Goal: Information Seeking & Learning: Learn about a topic

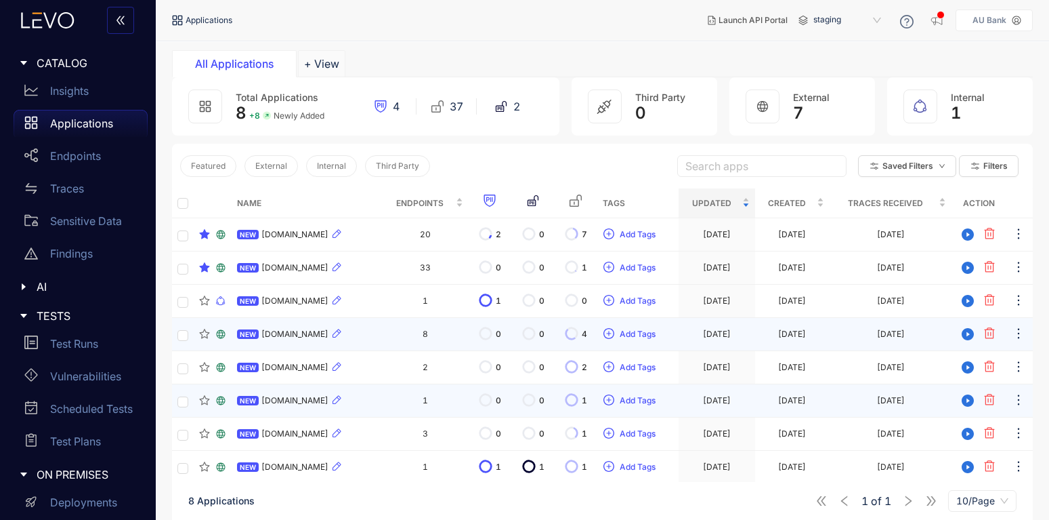
scroll to position [97, 0]
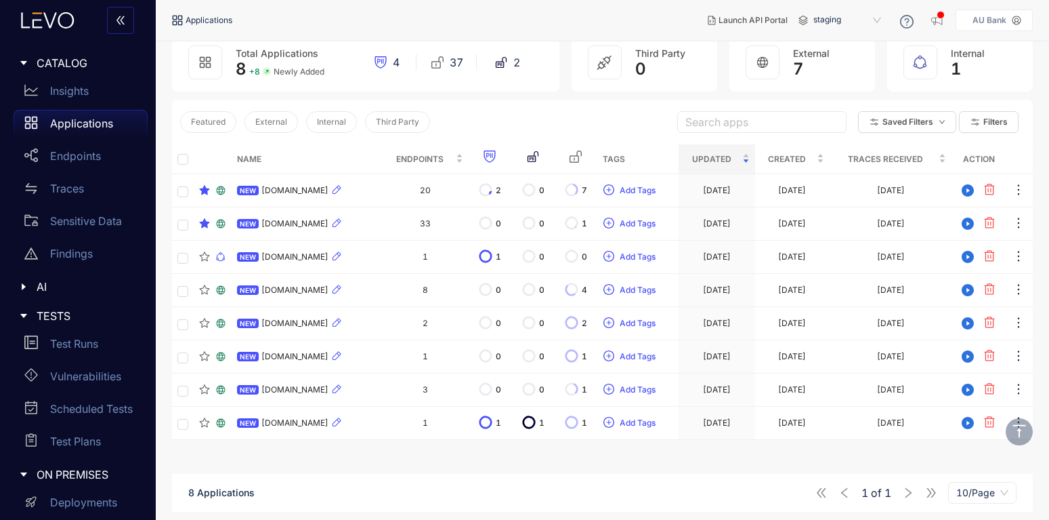
click at [18, 291] on div "AI" at bounding box center [78, 286] width 140 height 28
click at [23, 288] on icon "caret-right" at bounding box center [23, 287] width 7 height 4
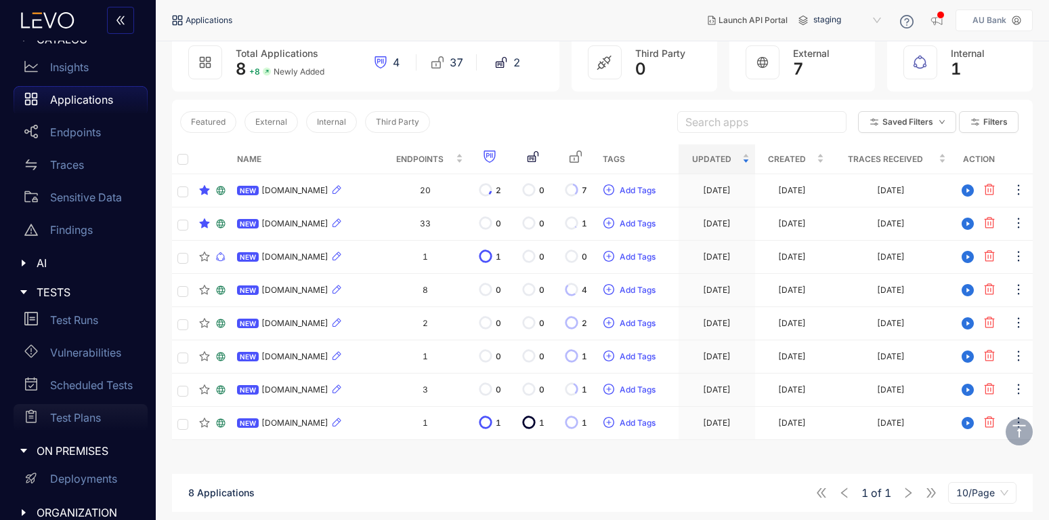
scroll to position [39, 0]
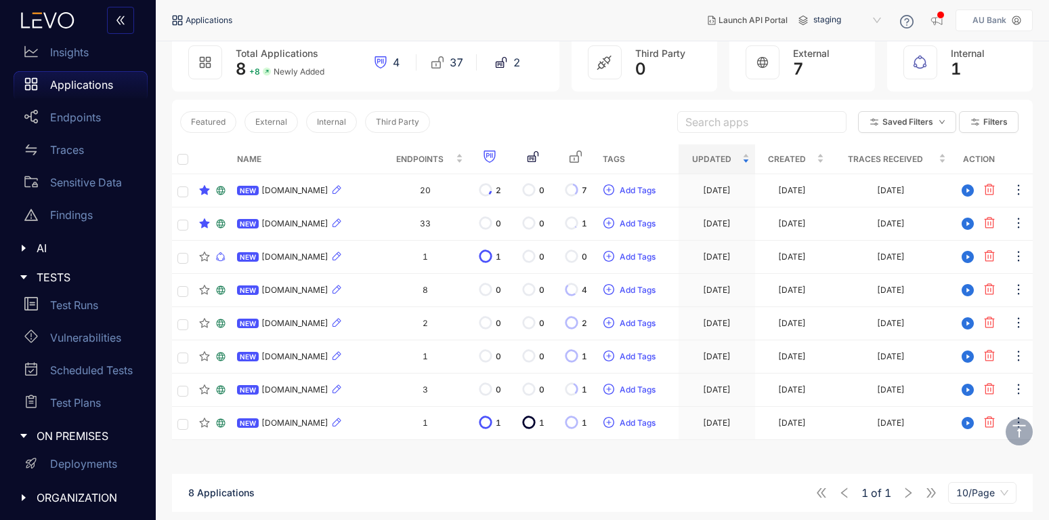
click at [497, 122] on div "Featured External Internal Third Party Search apps Saved Filters Filters" at bounding box center [602, 122] width 861 height 45
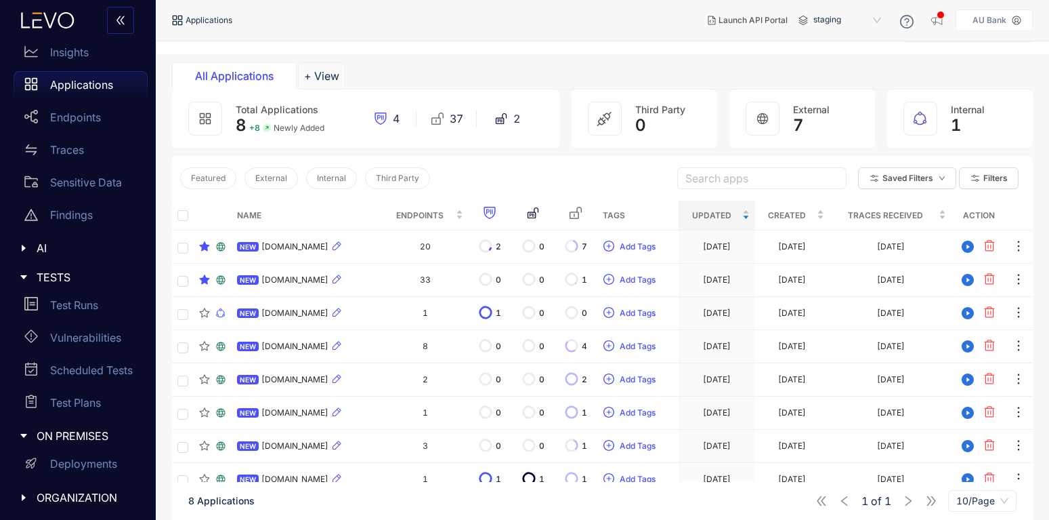
scroll to position [0, 0]
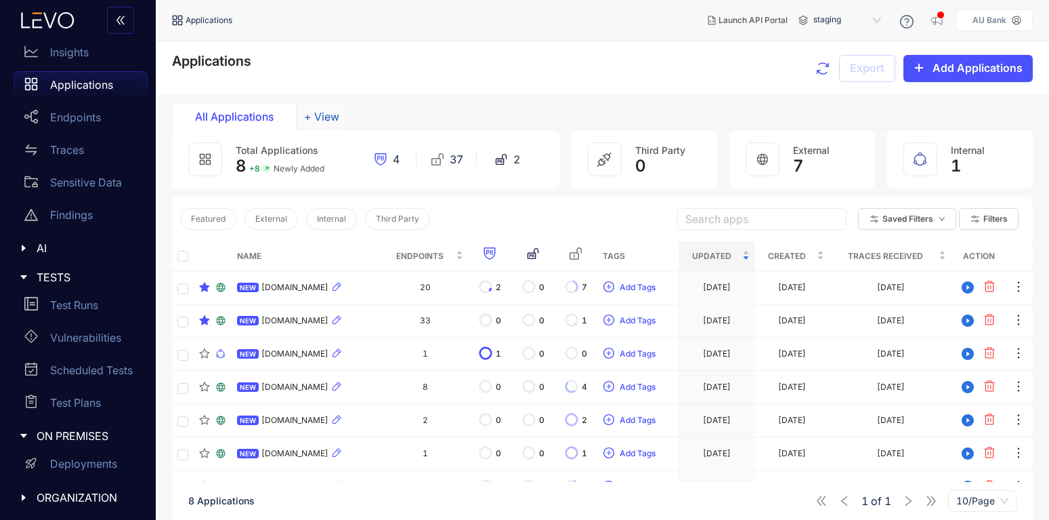
click at [327, 113] on button "+ View" at bounding box center [321, 116] width 47 height 27
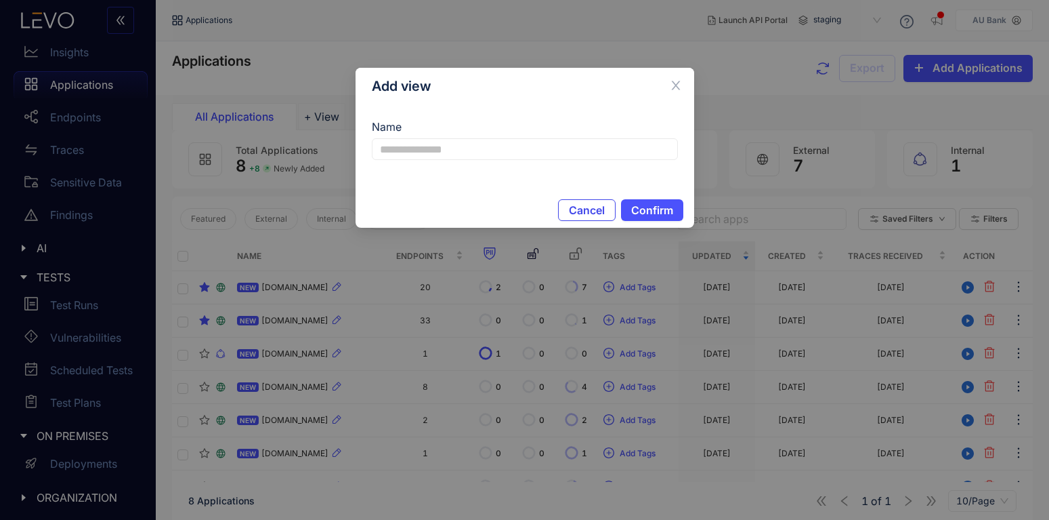
click at [585, 200] on button "Cancel" at bounding box center [587, 210] width 58 height 22
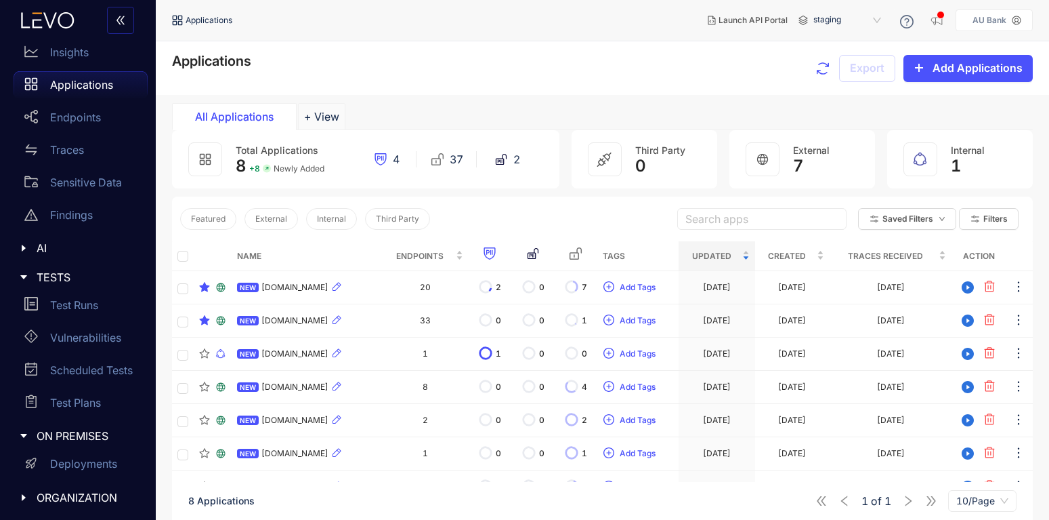
click at [49, 82] on div "Applications" at bounding box center [81, 84] width 134 height 27
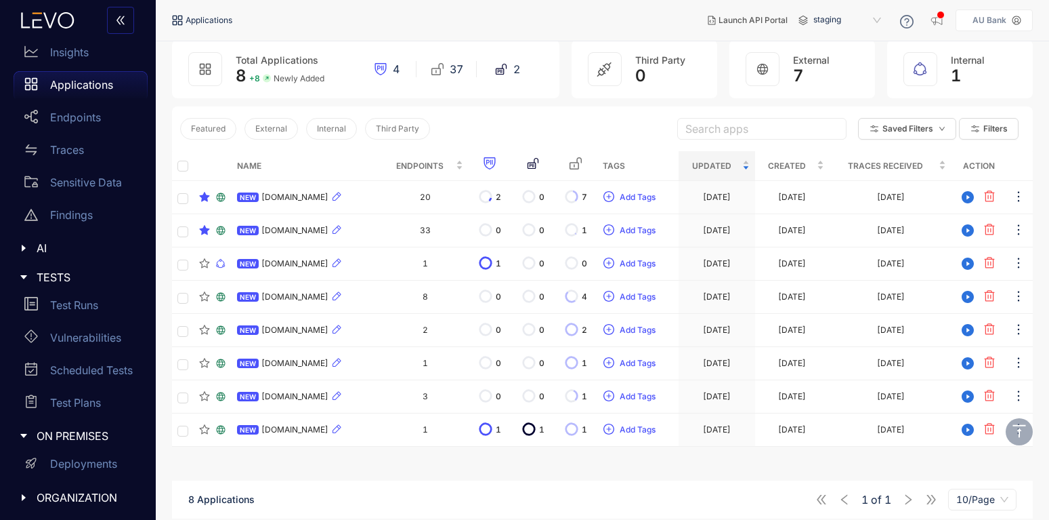
scroll to position [97, 0]
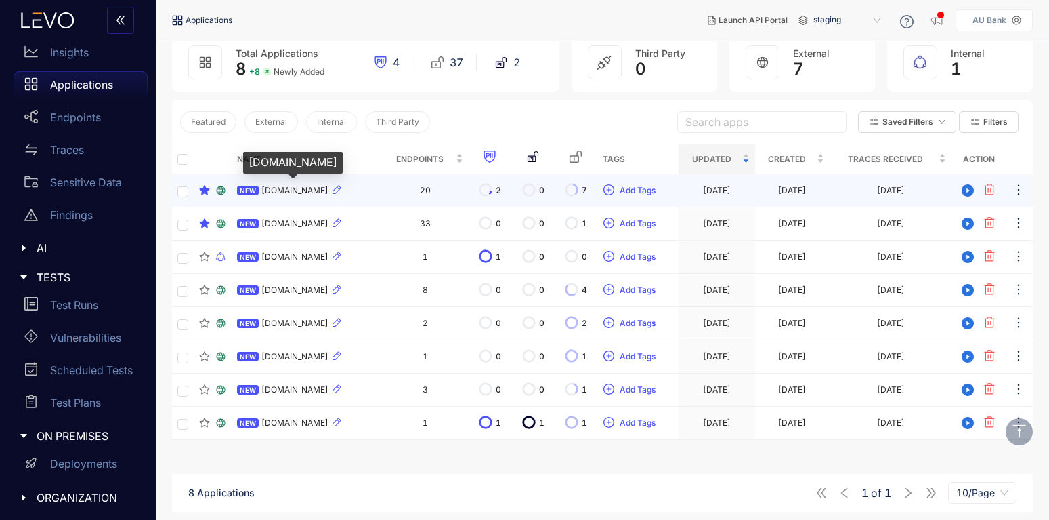
click at [320, 193] on span "[DOMAIN_NAME]" at bounding box center [295, 190] width 67 height 9
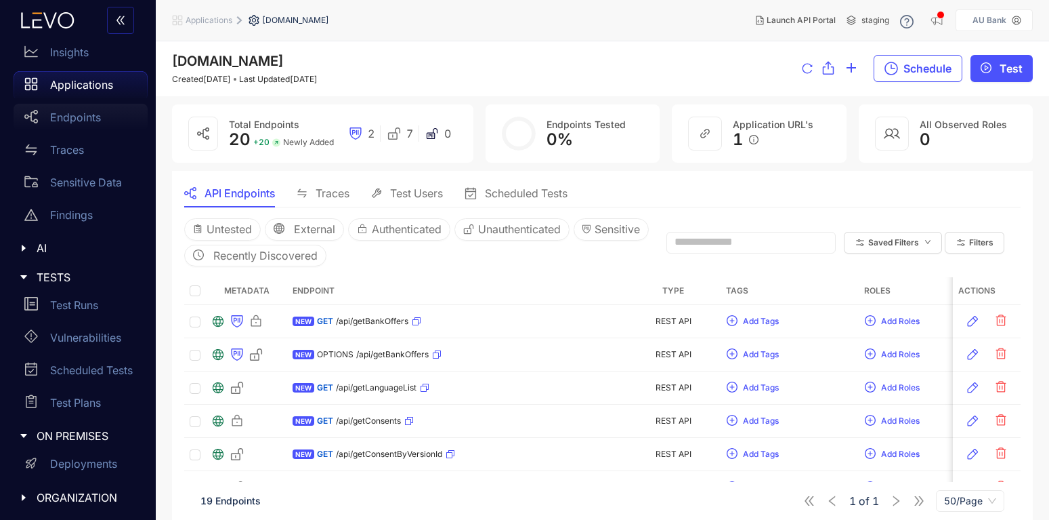
click at [59, 109] on div "Endpoints" at bounding box center [81, 117] width 134 height 27
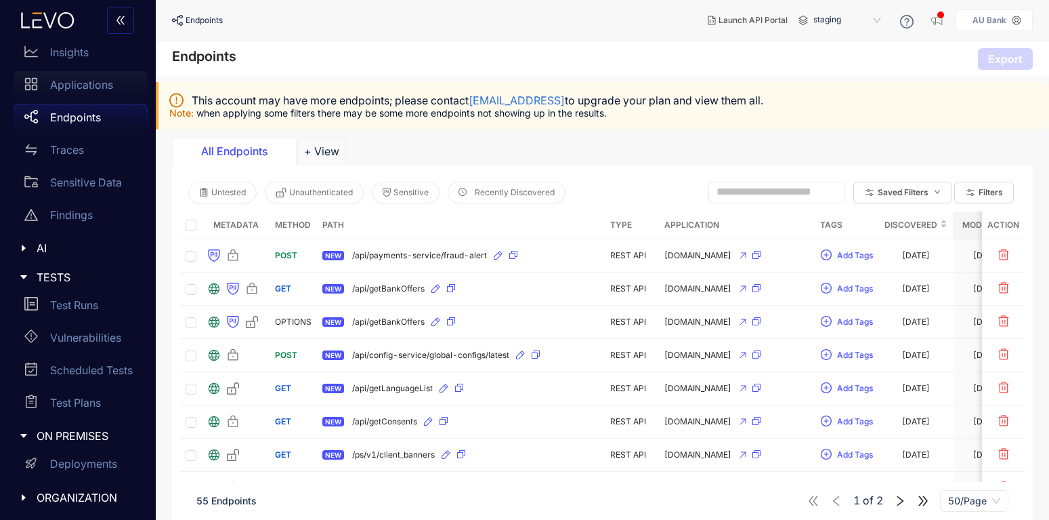
click at [68, 85] on p "Applications" at bounding box center [81, 85] width 63 height 12
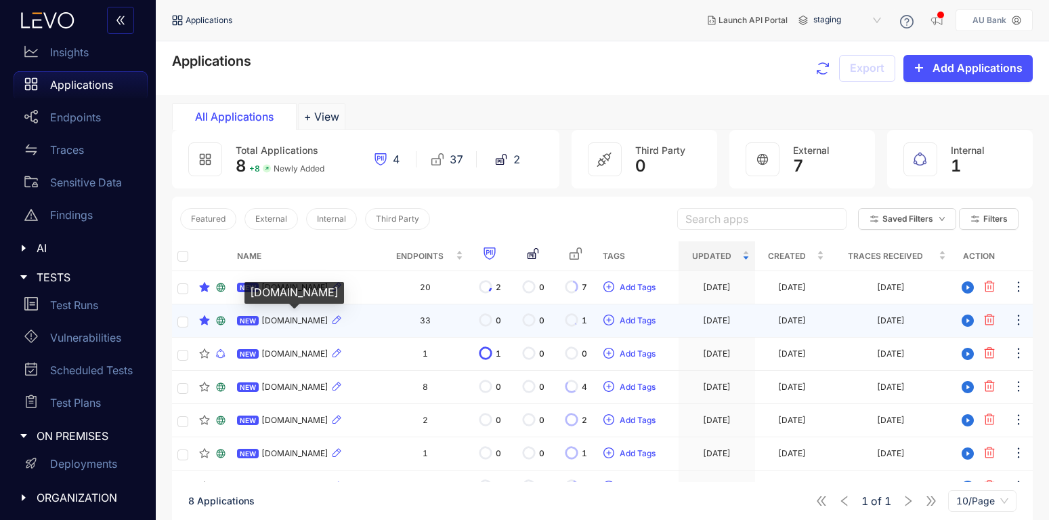
click at [308, 323] on span "[DOMAIN_NAME]" at bounding box center [295, 320] width 67 height 9
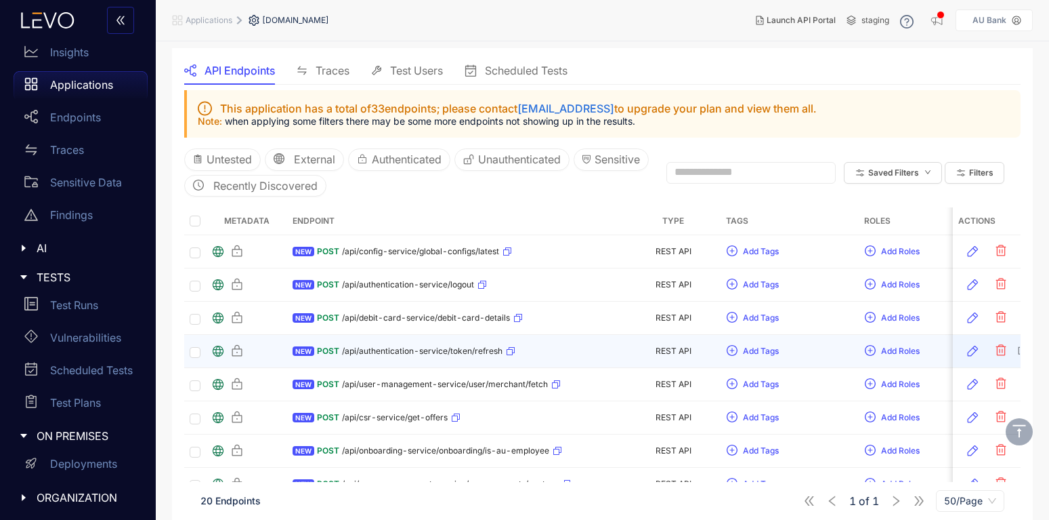
scroll to position [163, 0]
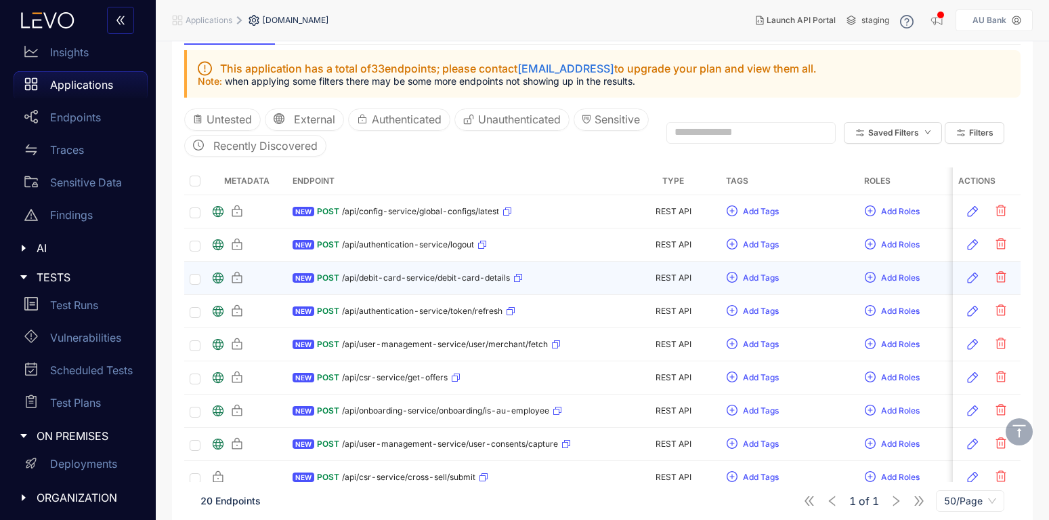
click at [457, 281] on span "/api/debit-card-service/debit-card-details" at bounding box center [426, 277] width 168 height 9
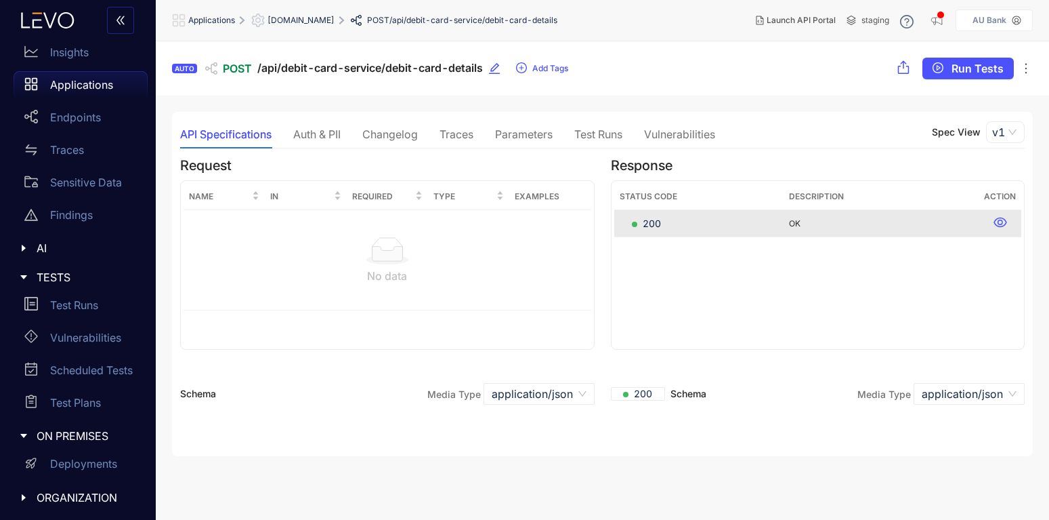
click at [522, 131] on div "Parameters" at bounding box center [524, 134] width 58 height 12
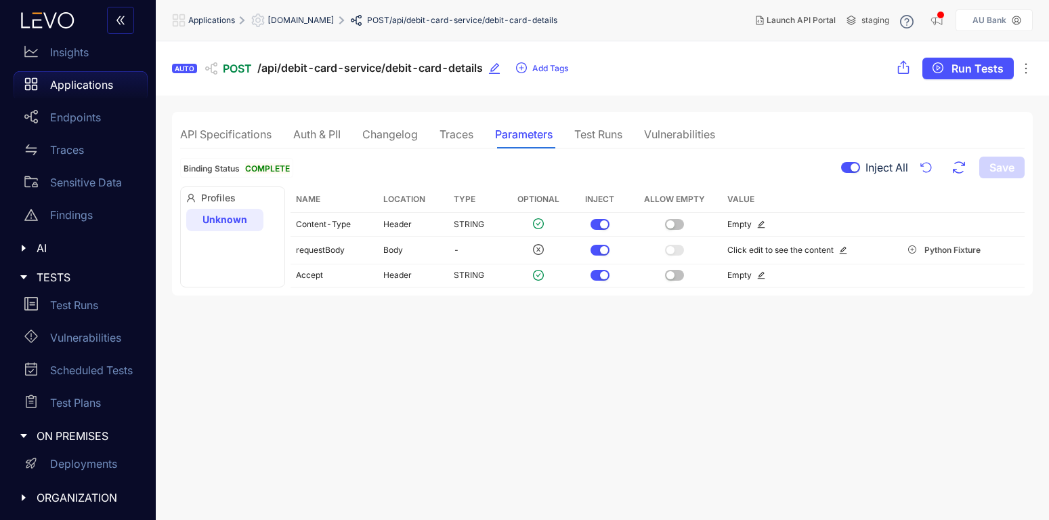
click at [328, 131] on div "Auth & PII" at bounding box center [316, 134] width 47 height 12
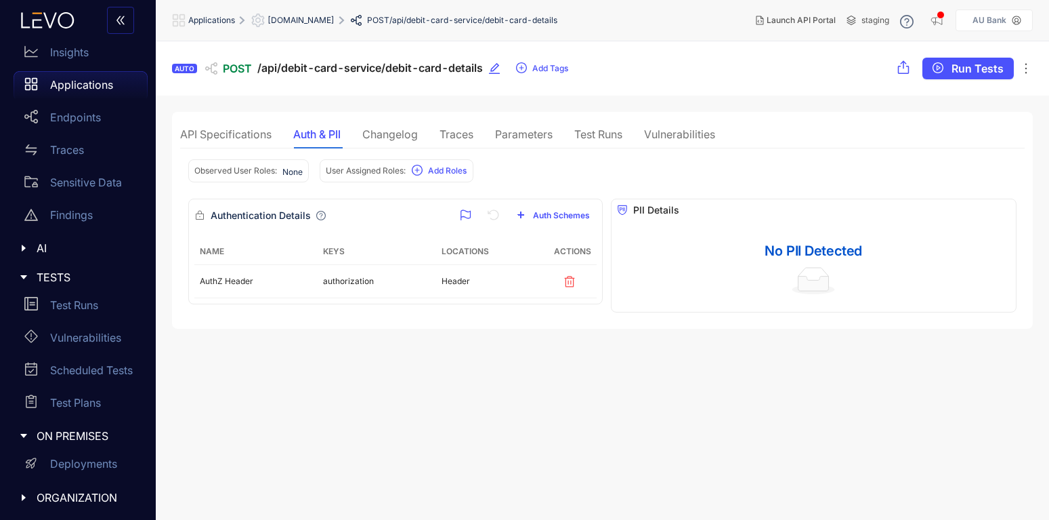
click at [456, 134] on div "Traces" at bounding box center [457, 134] width 34 height 12
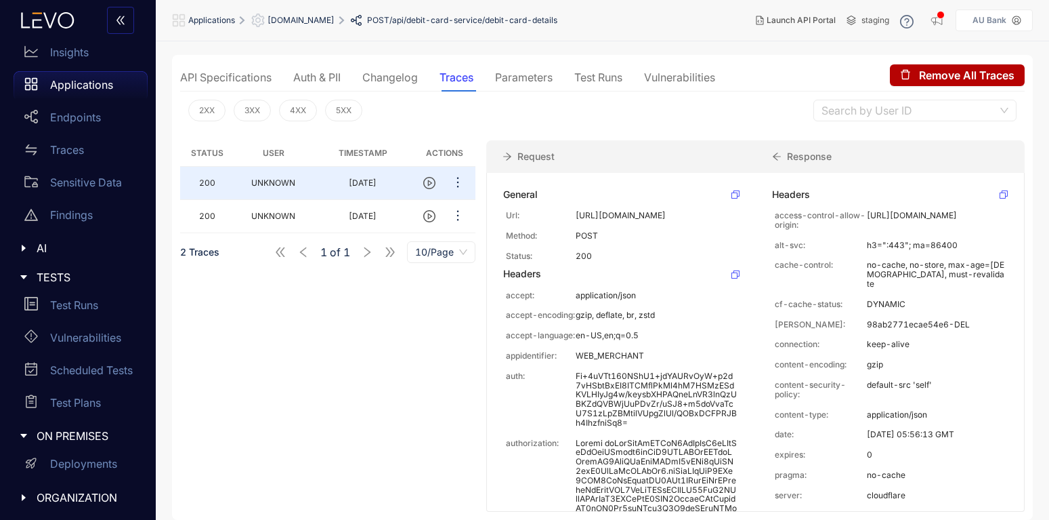
click at [205, 75] on div "API Specifications" at bounding box center [225, 77] width 91 height 12
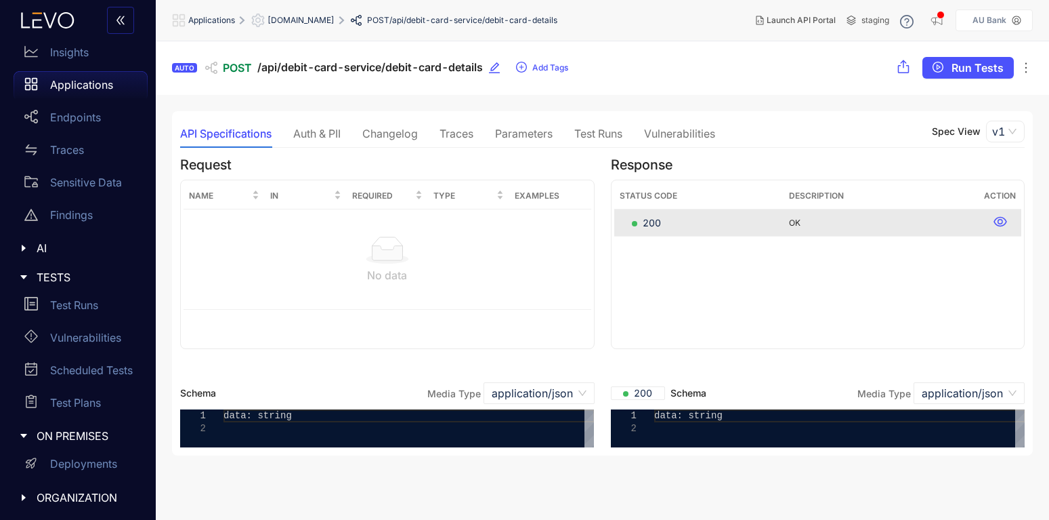
scroll to position [1, 0]
